Goal: Transaction & Acquisition: Purchase product/service

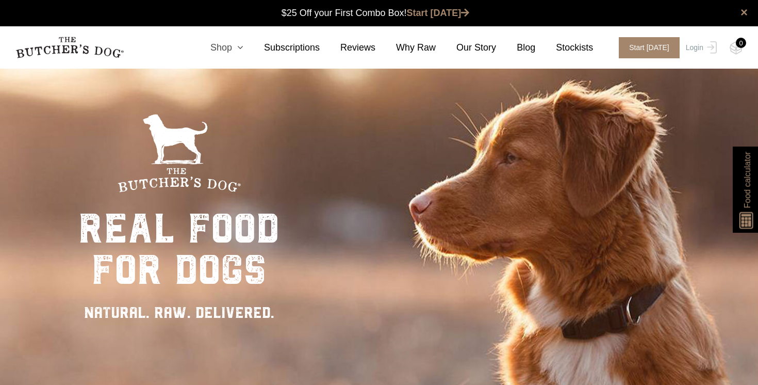
click at [243, 48] on icon at bounding box center [237, 47] width 11 height 9
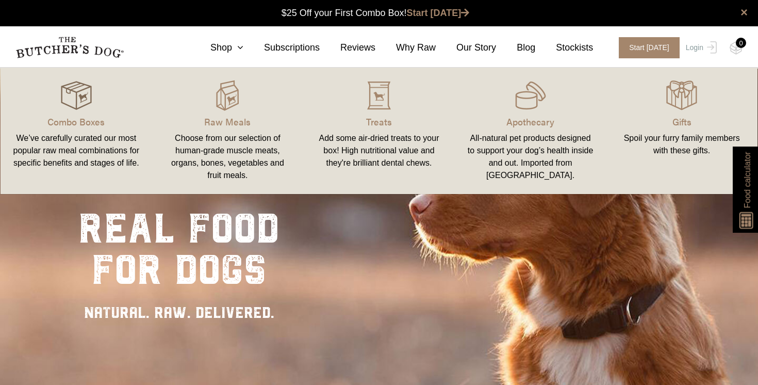
click at [84, 105] on img at bounding box center [76, 95] width 31 height 31
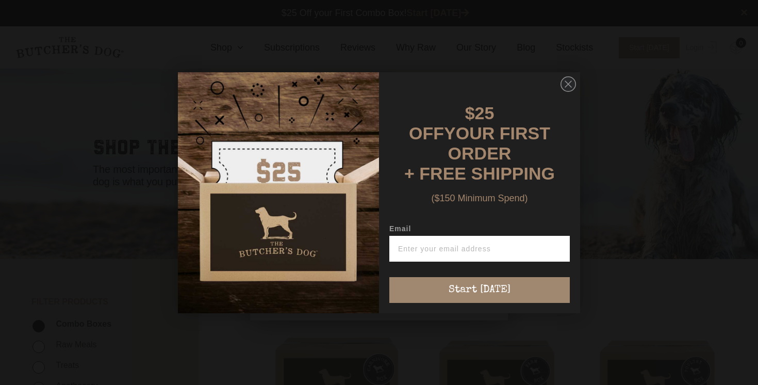
scroll to position [1, 0]
click at [442, 238] on input "Email" at bounding box center [479, 249] width 180 height 26
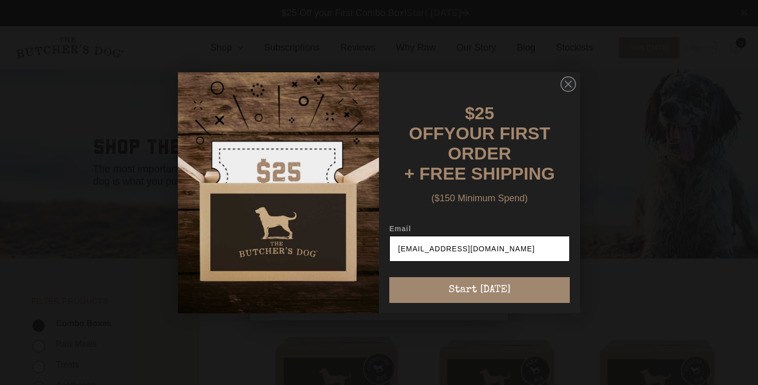
type input "lashcroft174@gmail.com"
click input "Submit" at bounding box center [0, 0] width 0 height 0
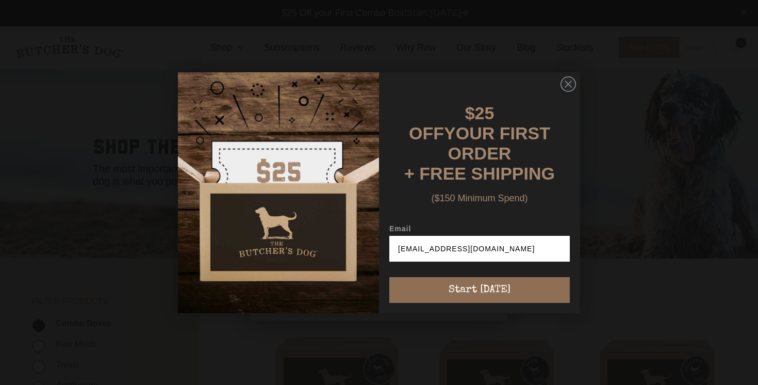
click at [517, 277] on button "Start [DATE]" at bounding box center [479, 290] width 180 height 26
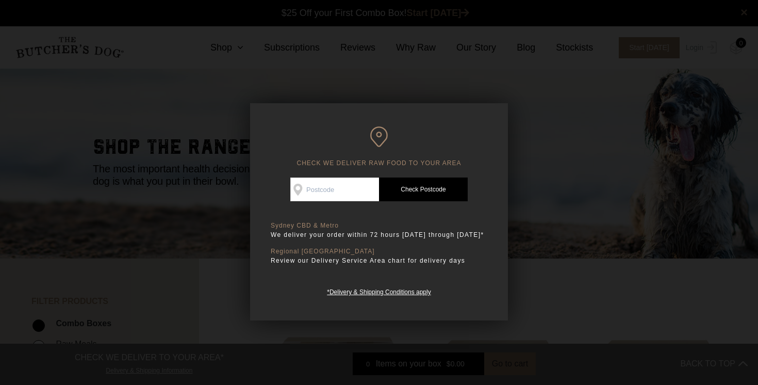
click at [338, 187] on input "Check Availability At" at bounding box center [334, 189] width 89 height 24
type input "3690"
click at [433, 186] on link "Check Postcode" at bounding box center [423, 189] width 89 height 24
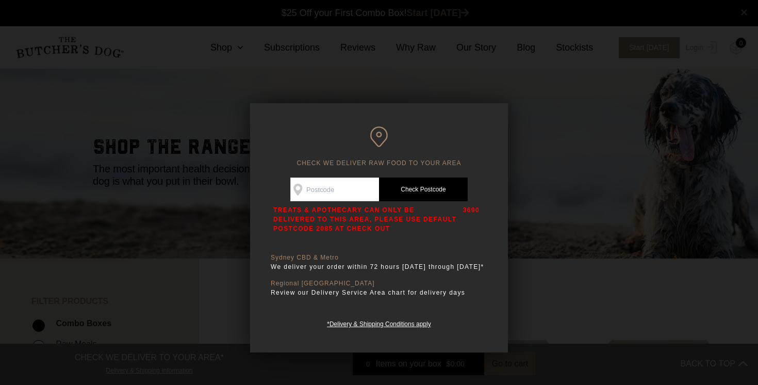
click at [340, 186] on input "Check Availability At" at bounding box center [334, 189] width 89 height 24
type input "2460"
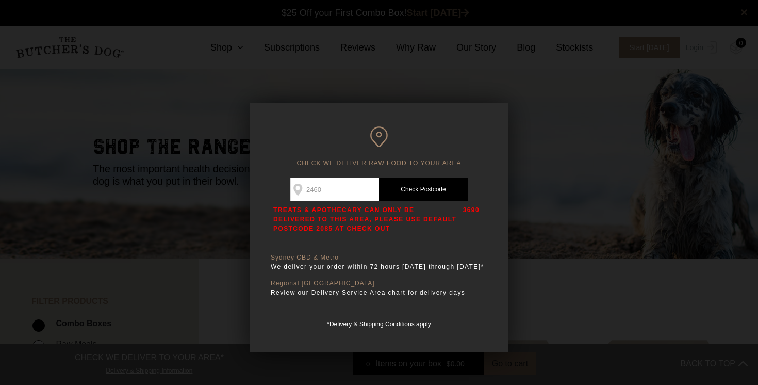
click at [419, 189] on link "Check Postcode" at bounding box center [423, 189] width 89 height 24
click at [349, 184] on input "Check Availability At" at bounding box center [334, 189] width 89 height 24
type input "3690"
click at [409, 182] on link "Check Postcode" at bounding box center [423, 189] width 89 height 24
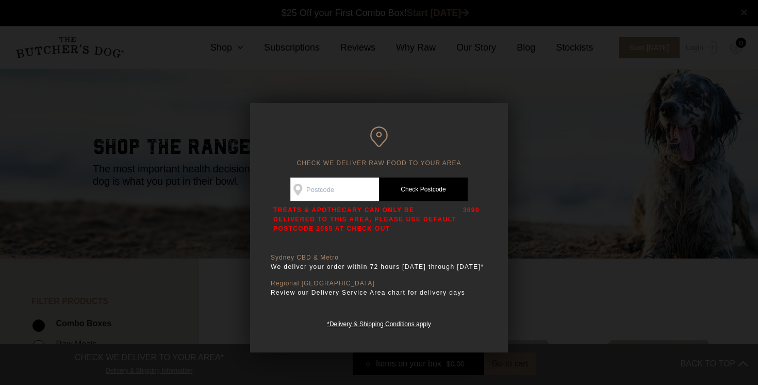
click at [528, 184] on div at bounding box center [379, 192] width 758 height 385
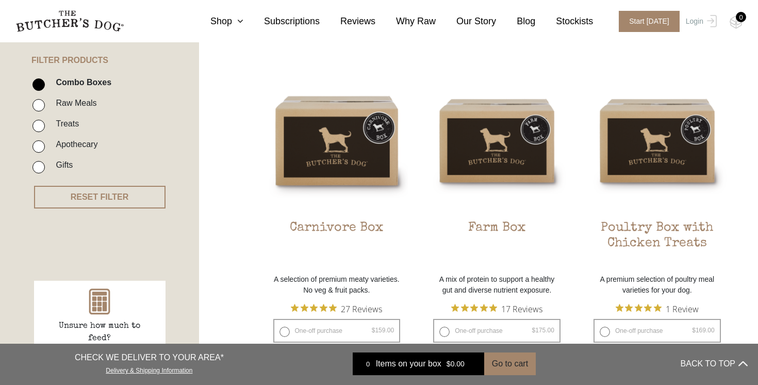
scroll to position [243, 0]
